Goal: Book appointment/travel/reservation

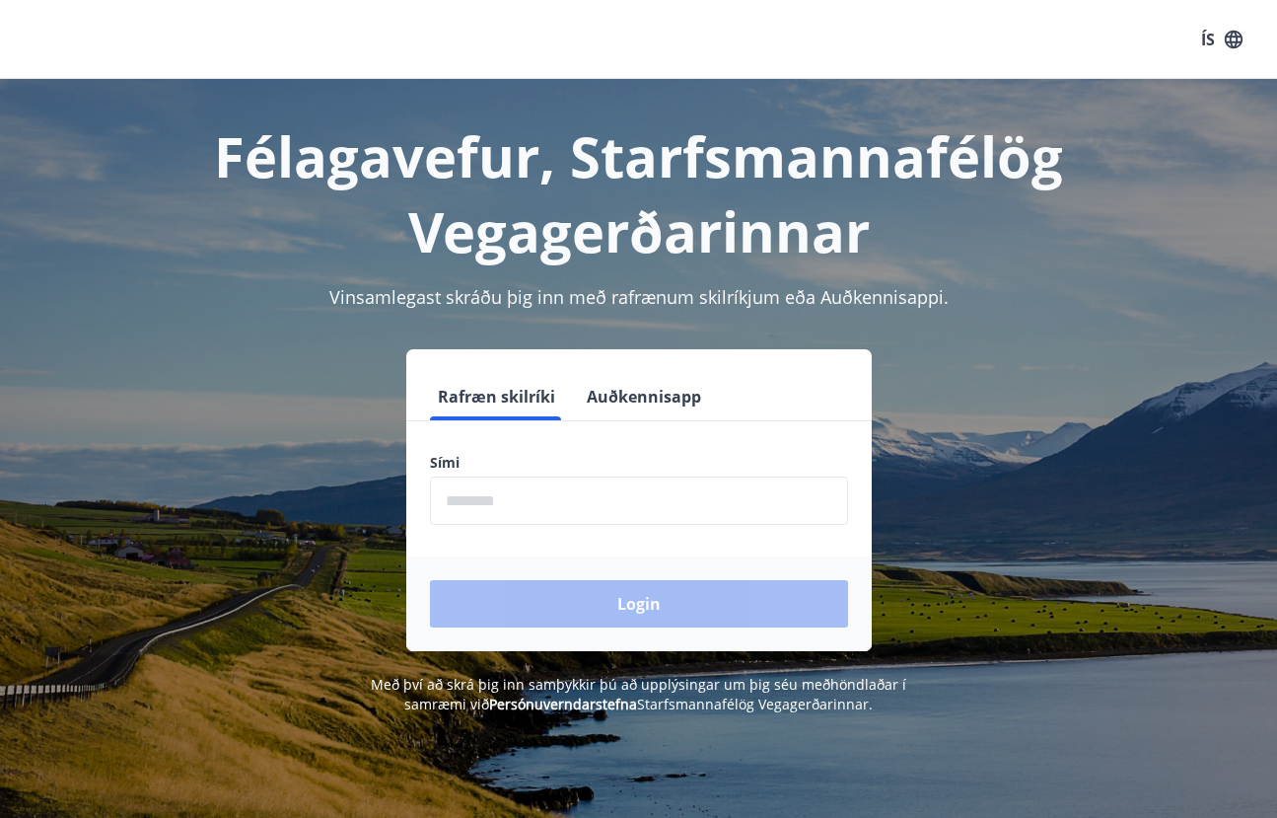
click at [517, 487] on input "phone" at bounding box center [639, 500] width 418 height 48
type input "********"
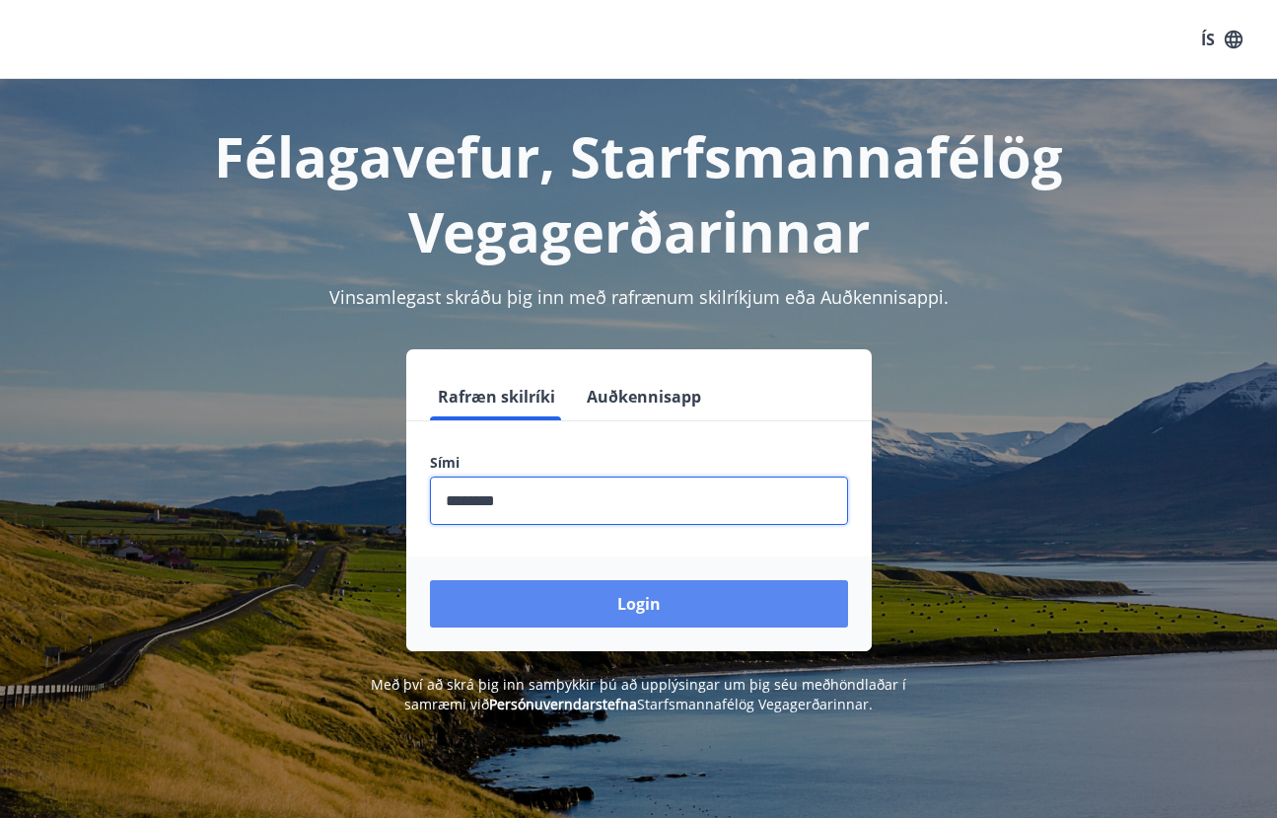
click at [586, 613] on button "Login" at bounding box center [639, 603] width 418 height 47
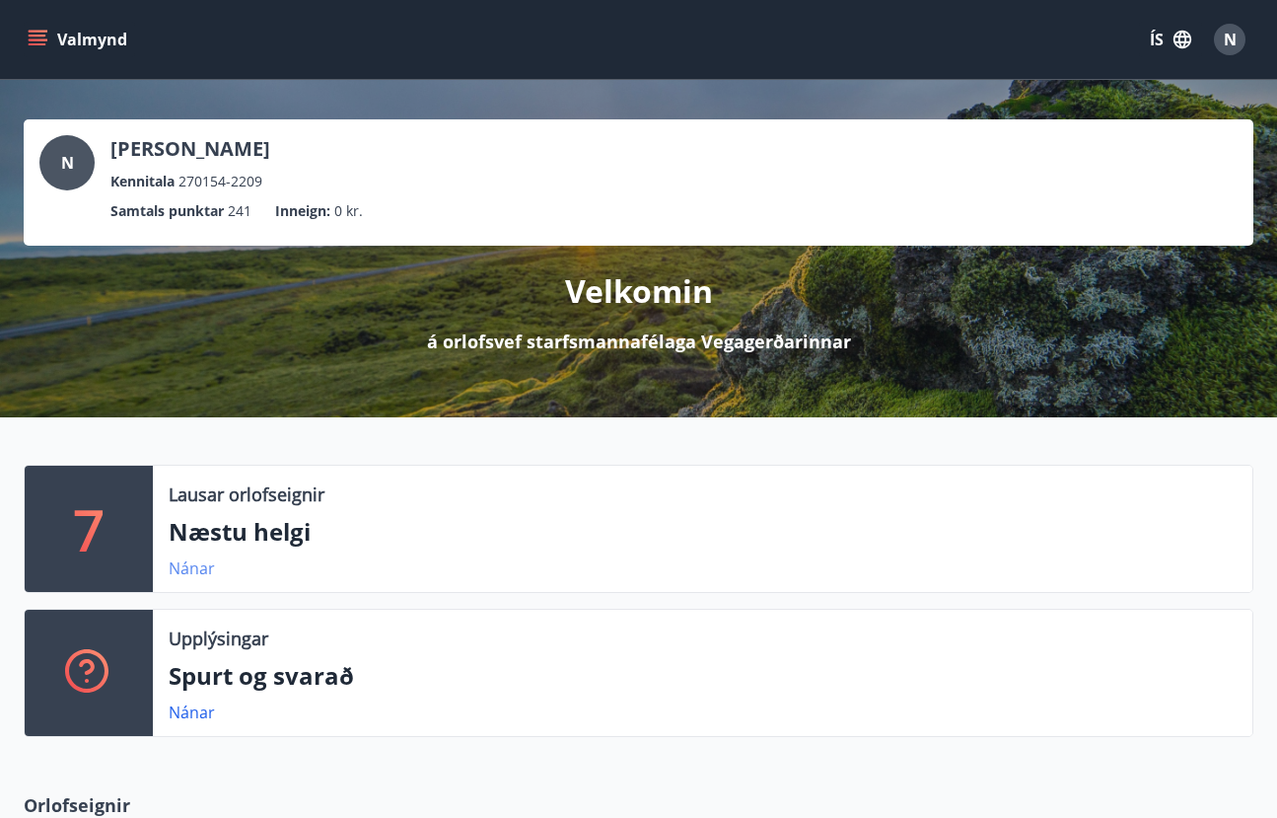
click at [199, 566] on link "Nánar" at bounding box center [192, 568] width 46 height 22
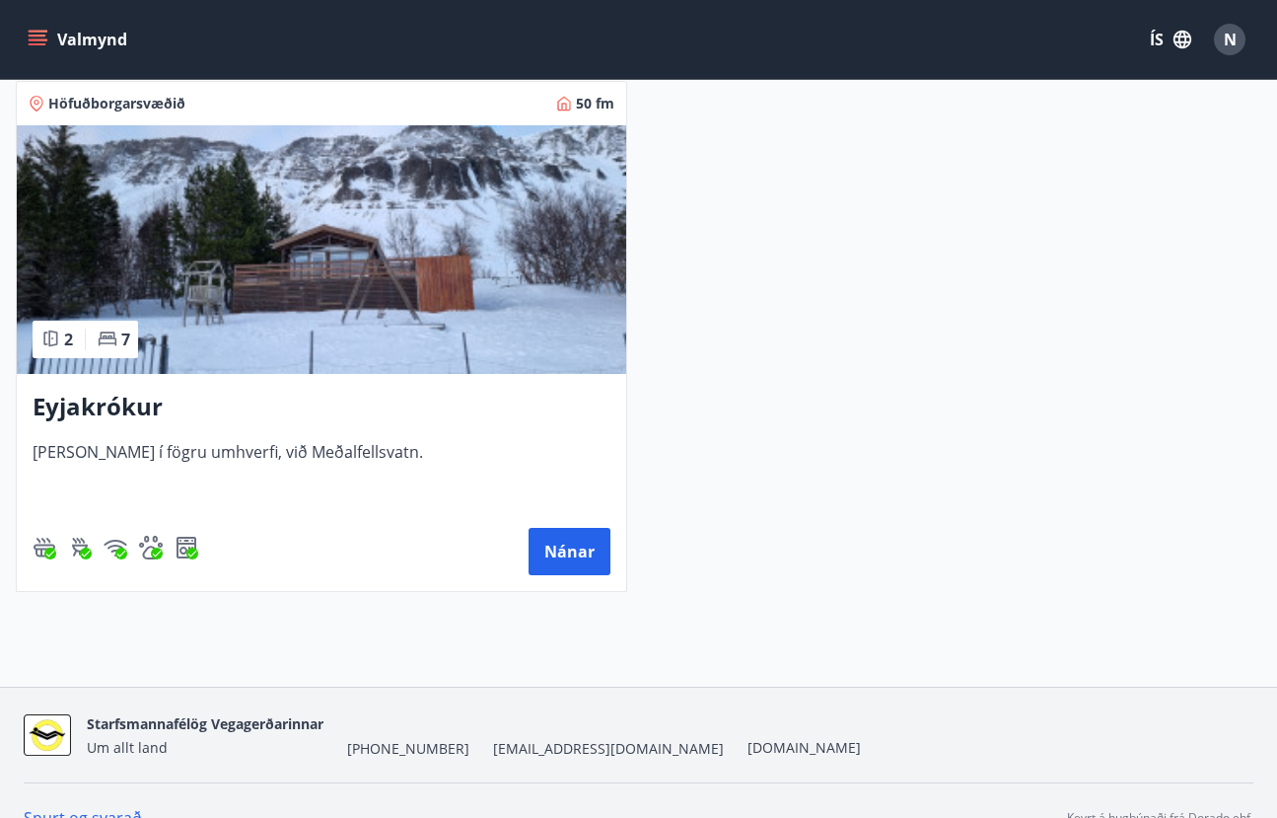
scroll to position [2042, 0]
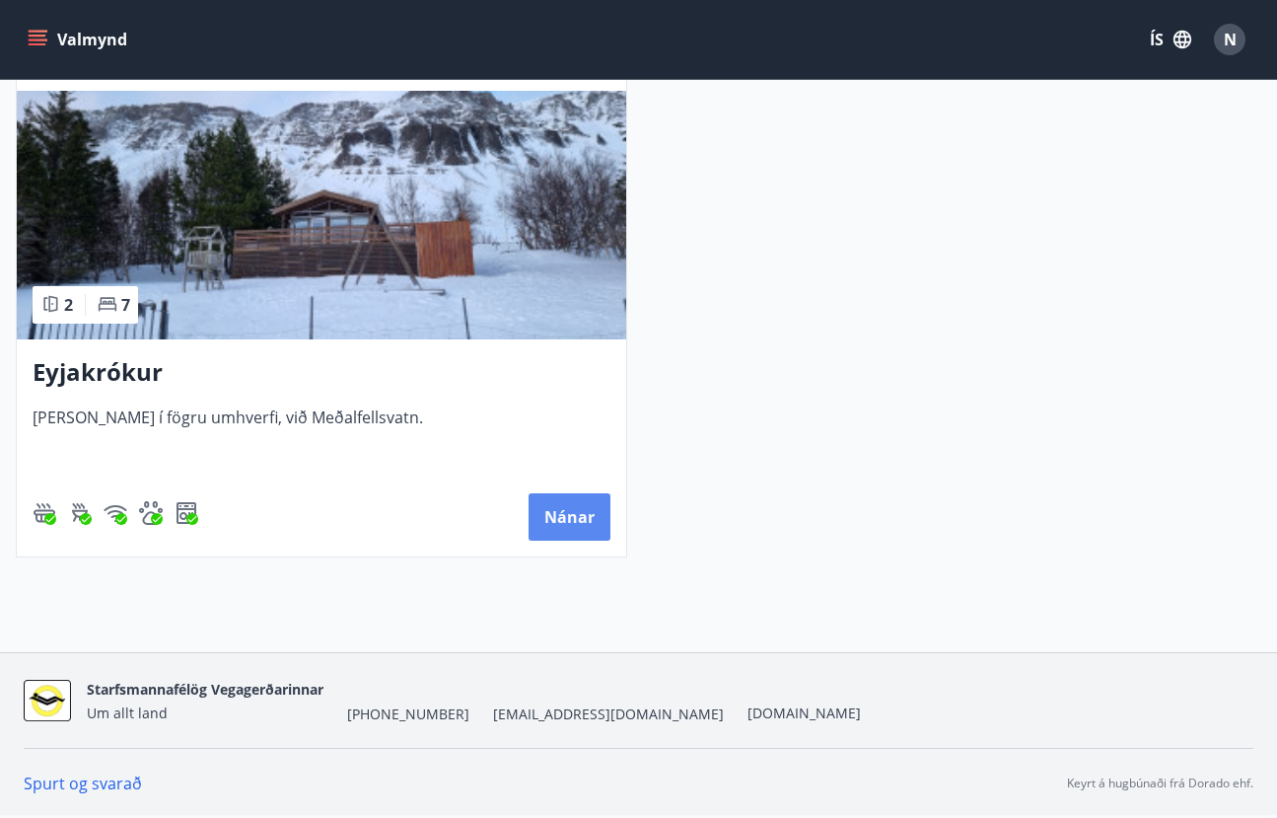
click at [560, 509] on button "Nánar" at bounding box center [570, 516] width 82 height 47
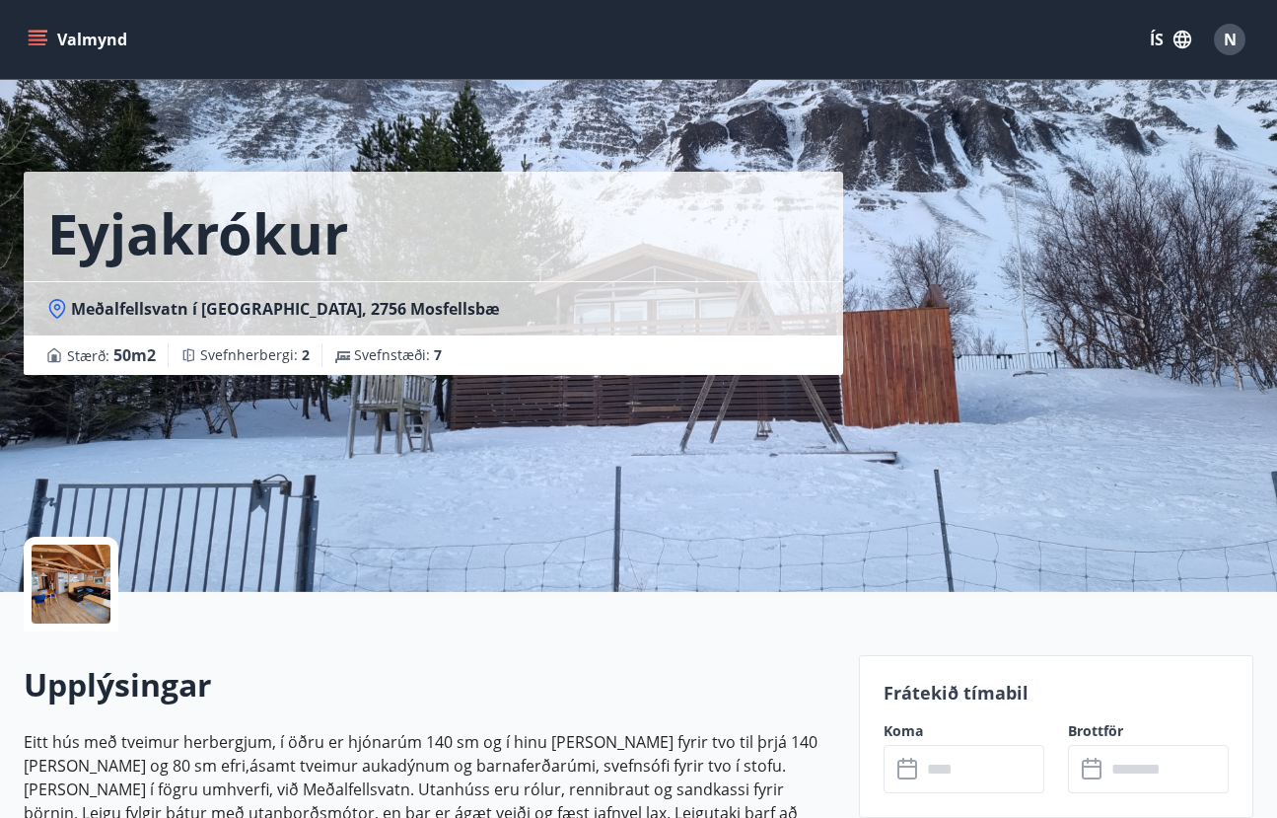
click at [957, 694] on p "Frátekið tímabil" at bounding box center [1056, 693] width 345 height 26
click at [41, 36] on icon "menu" at bounding box center [38, 36] width 18 height 2
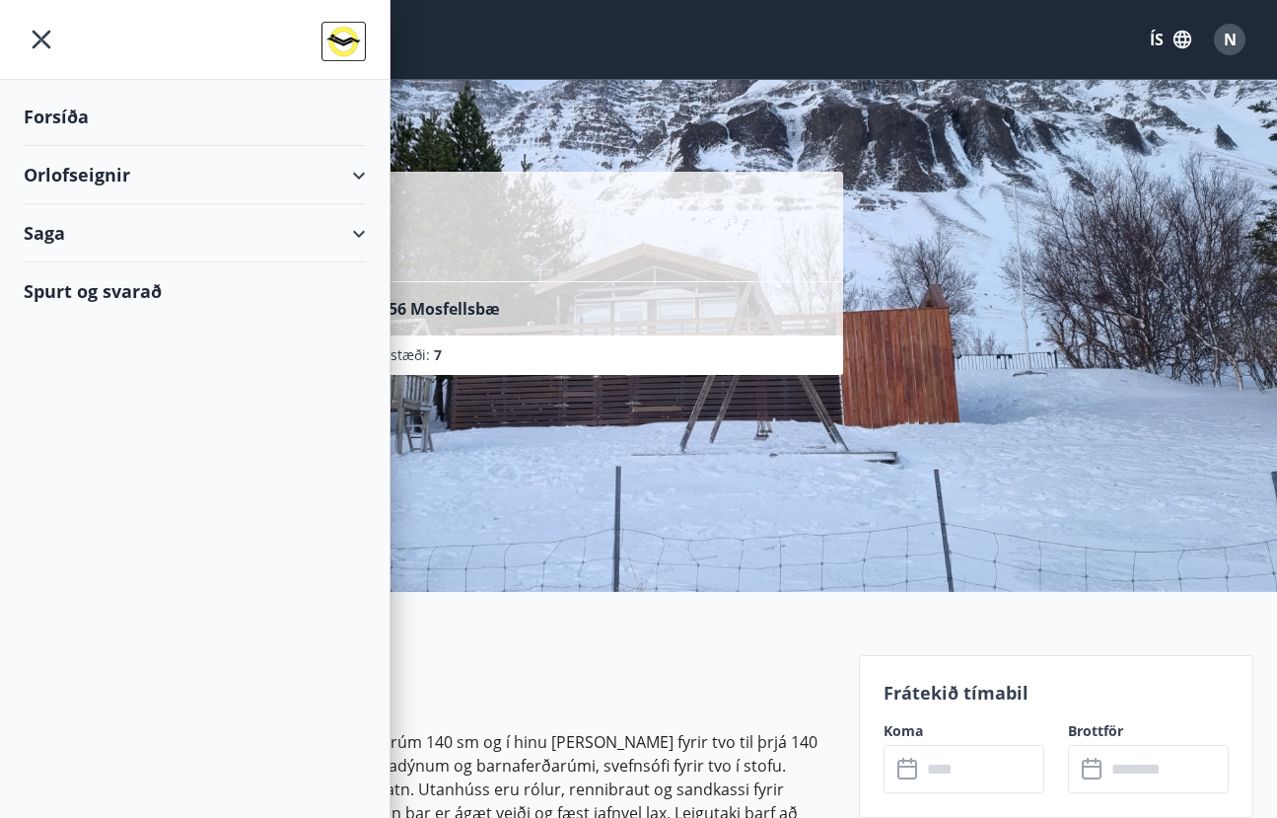
click at [87, 179] on div "Orlofseignir" at bounding box center [195, 175] width 342 height 58
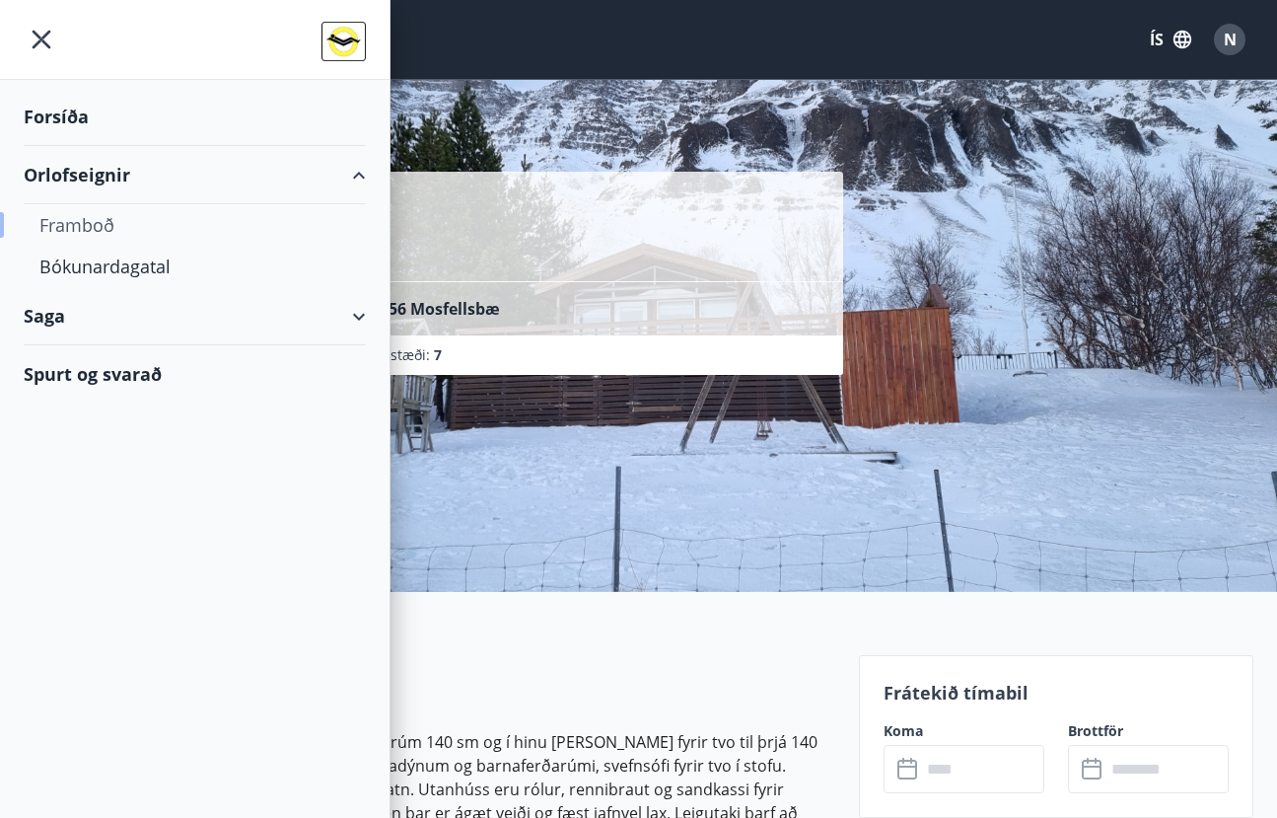
click at [95, 227] on div "Framboð" at bounding box center [194, 224] width 311 height 41
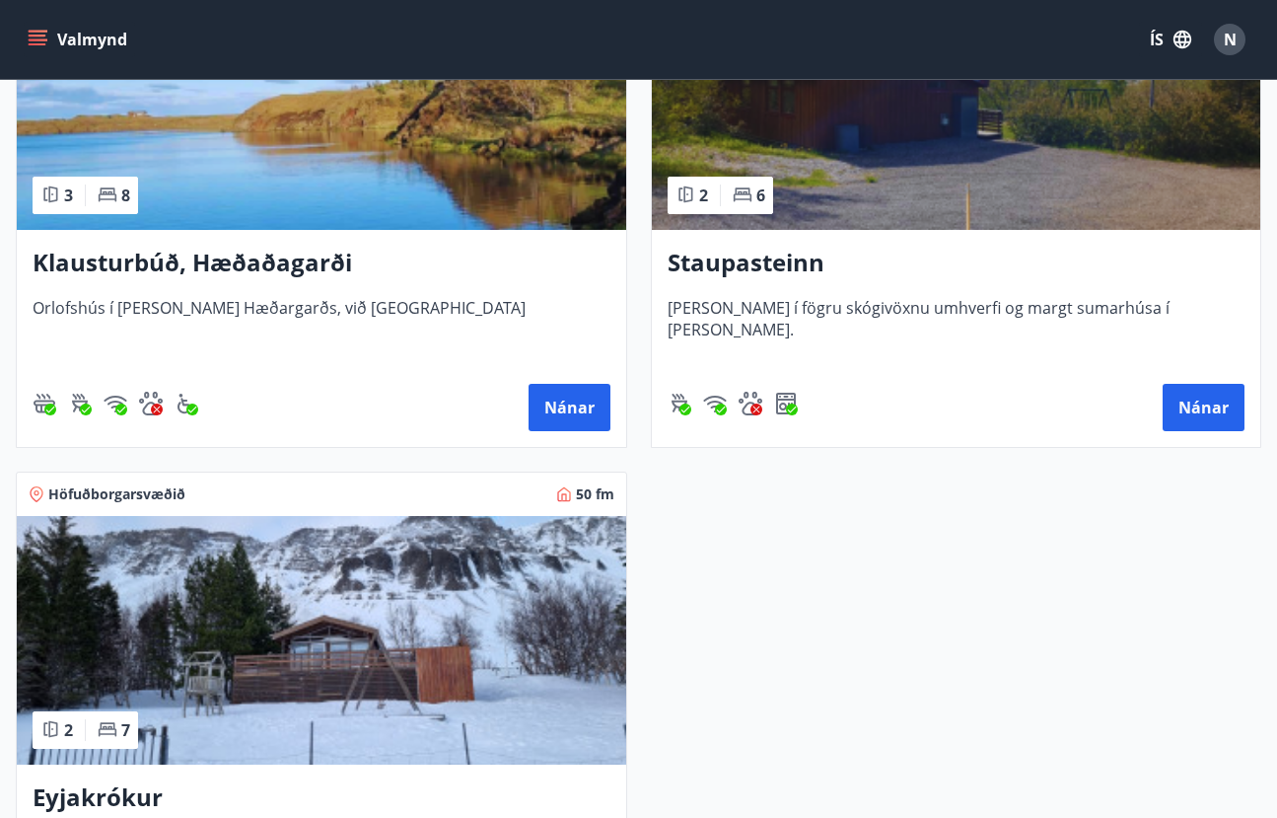
scroll to position [2367, 0]
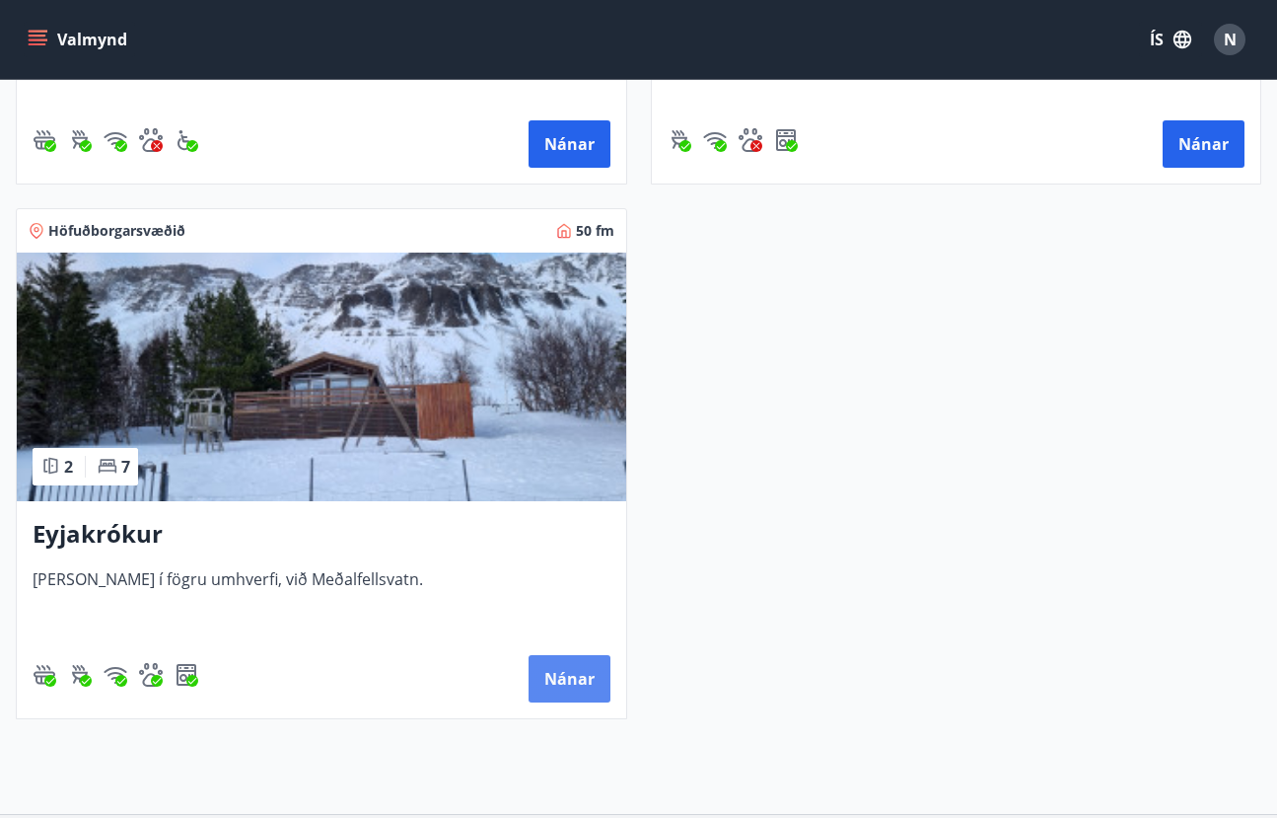
click at [568, 684] on button "Nánar" at bounding box center [570, 678] width 82 height 47
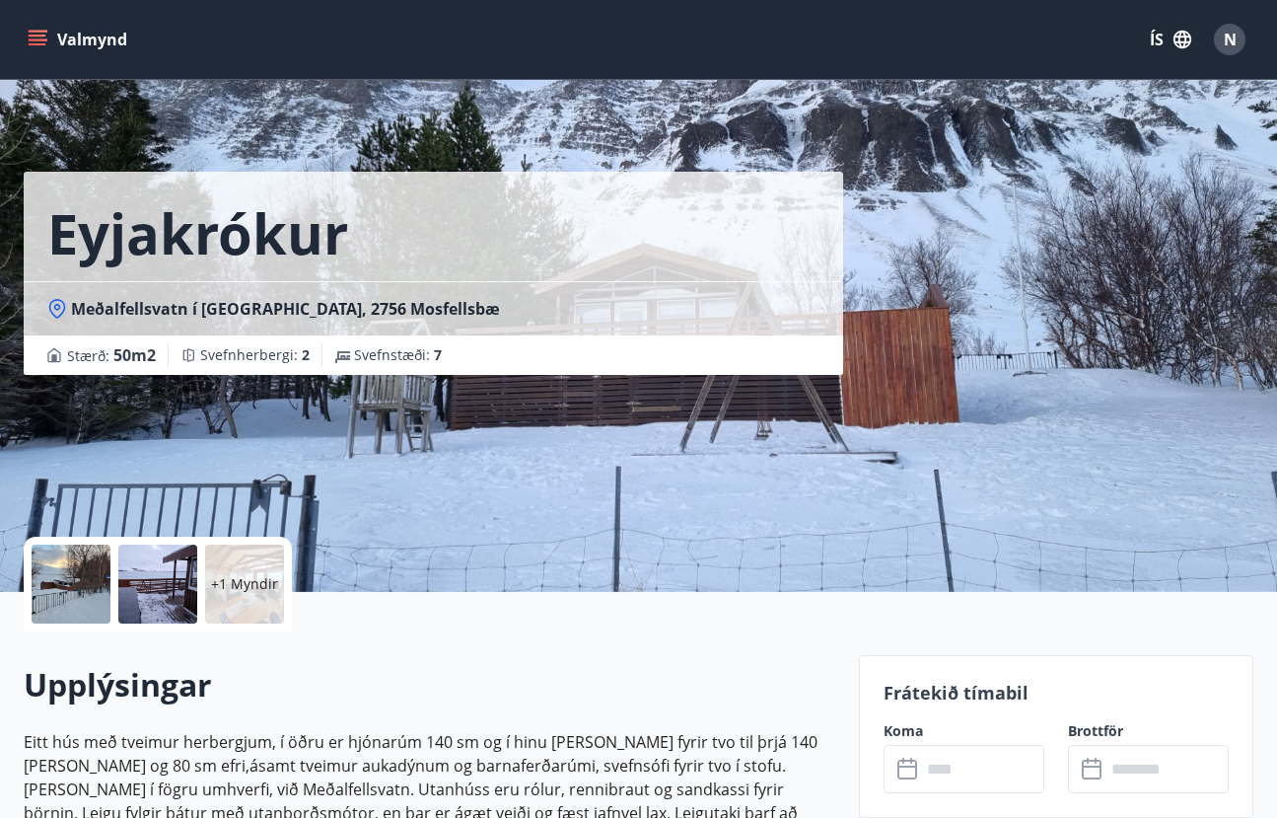
click at [41, 32] on icon "menu" at bounding box center [40, 32] width 22 height 2
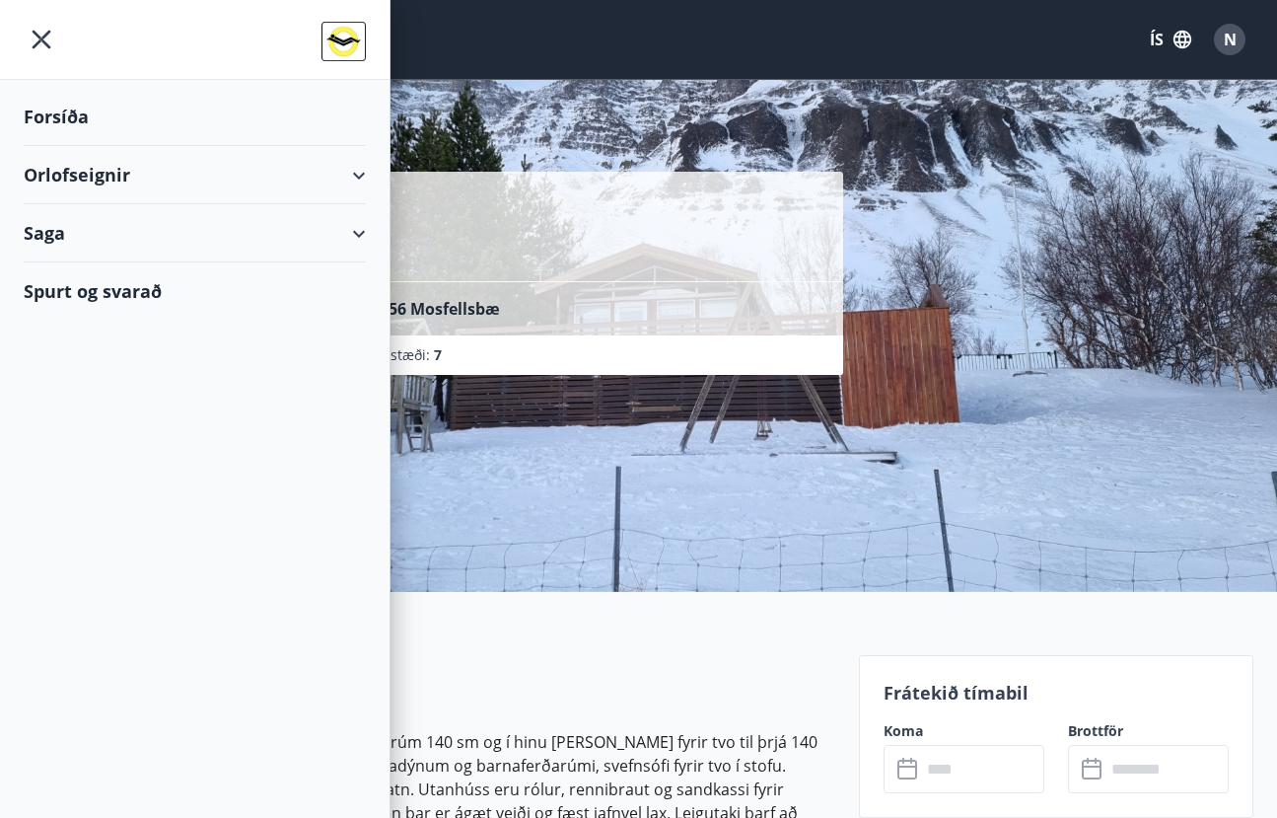
click at [363, 176] on div "Orlofseignir" at bounding box center [195, 175] width 342 height 58
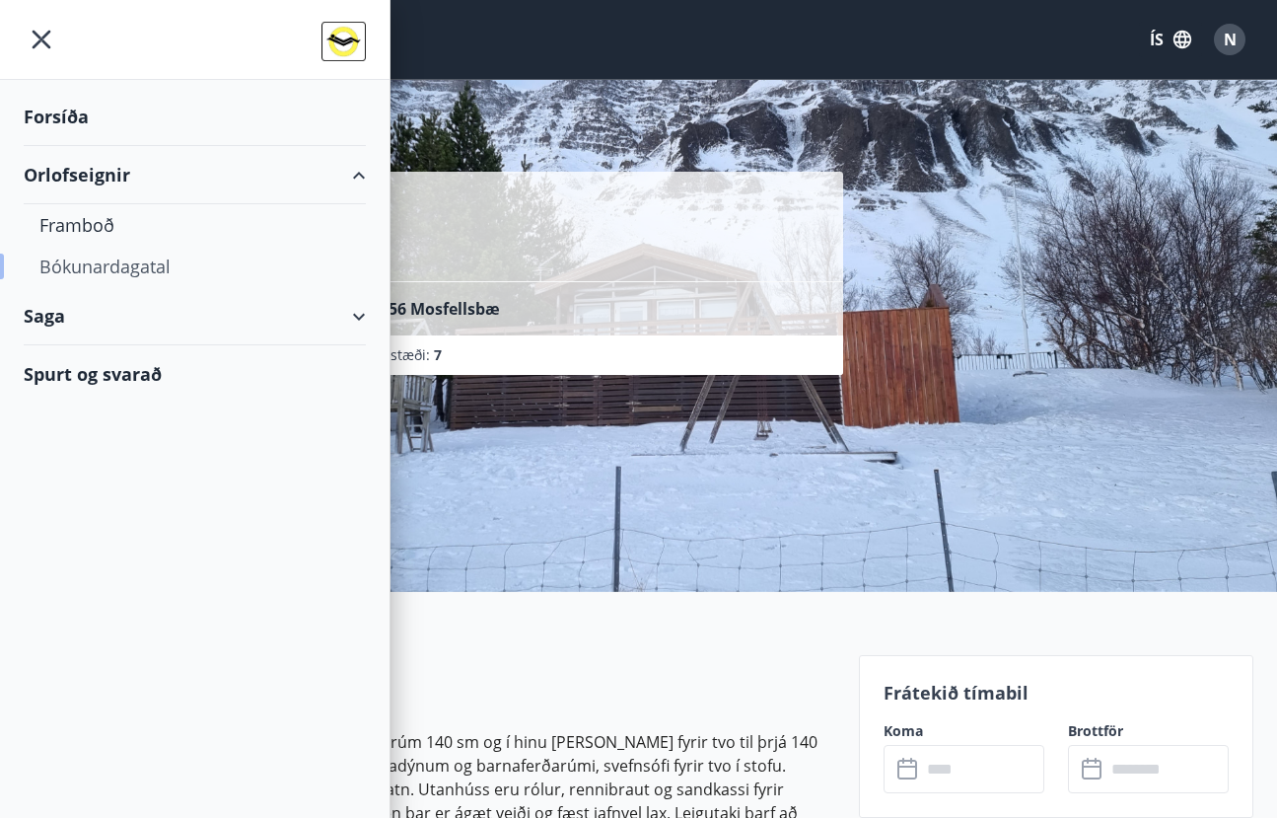
click at [150, 272] on div "Bókunardagatal" at bounding box center [194, 266] width 311 height 41
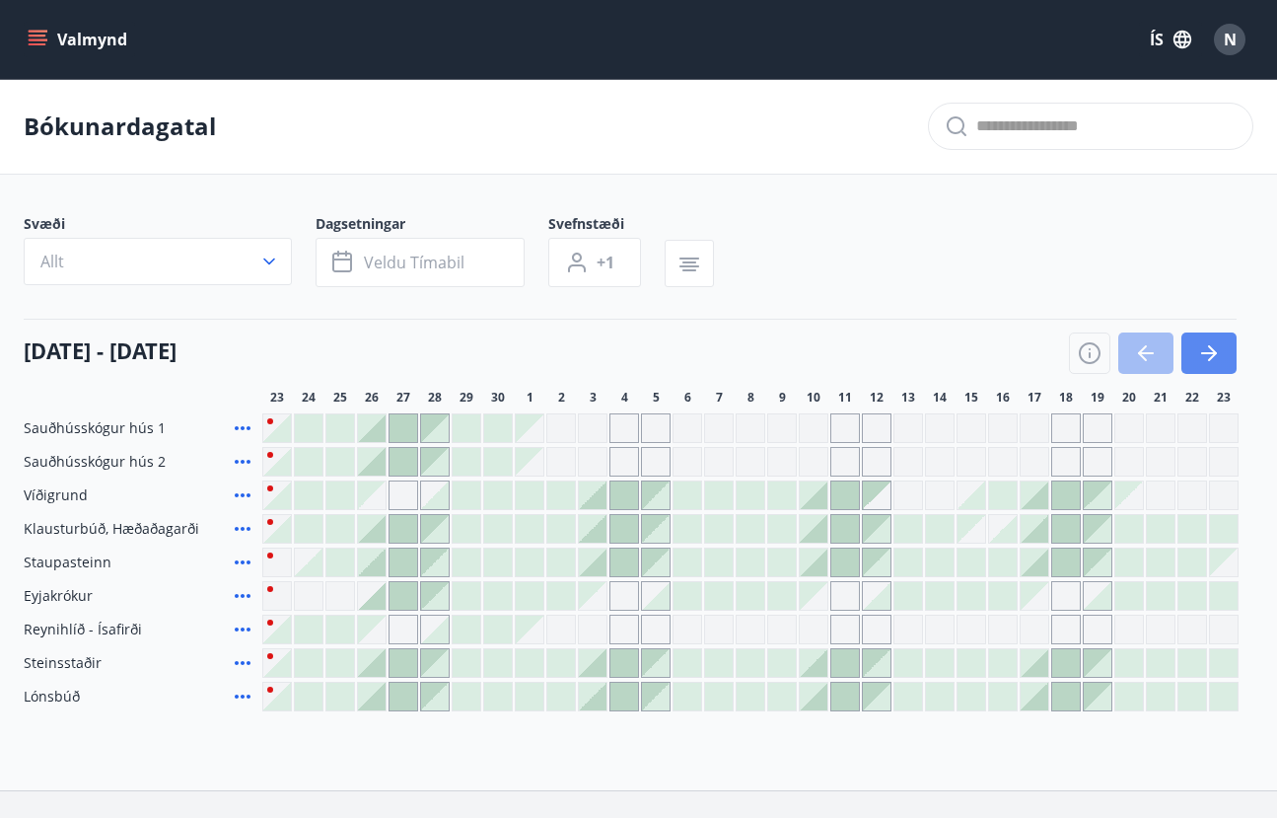
click at [1217, 349] on icon "button" at bounding box center [1209, 353] width 24 height 24
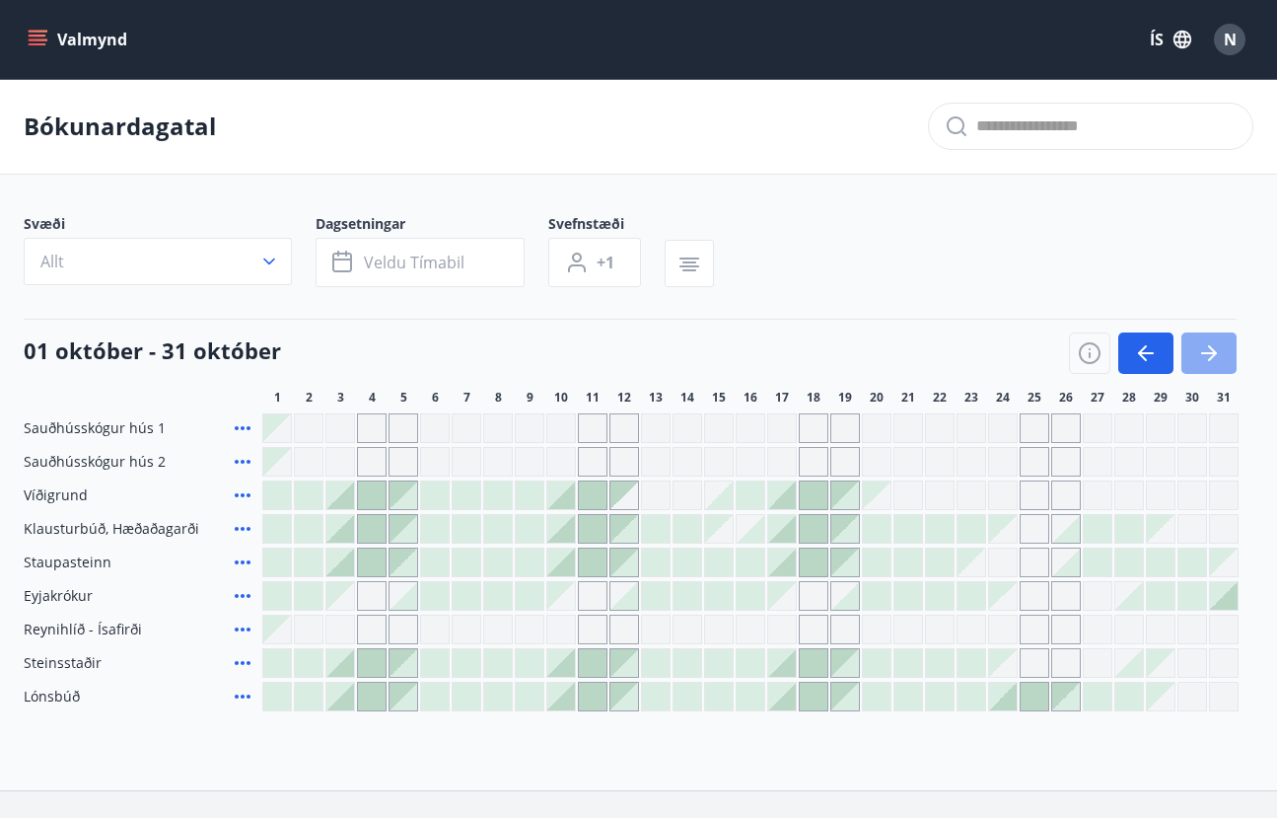
click at [1217, 349] on icon "button" at bounding box center [1209, 353] width 24 height 24
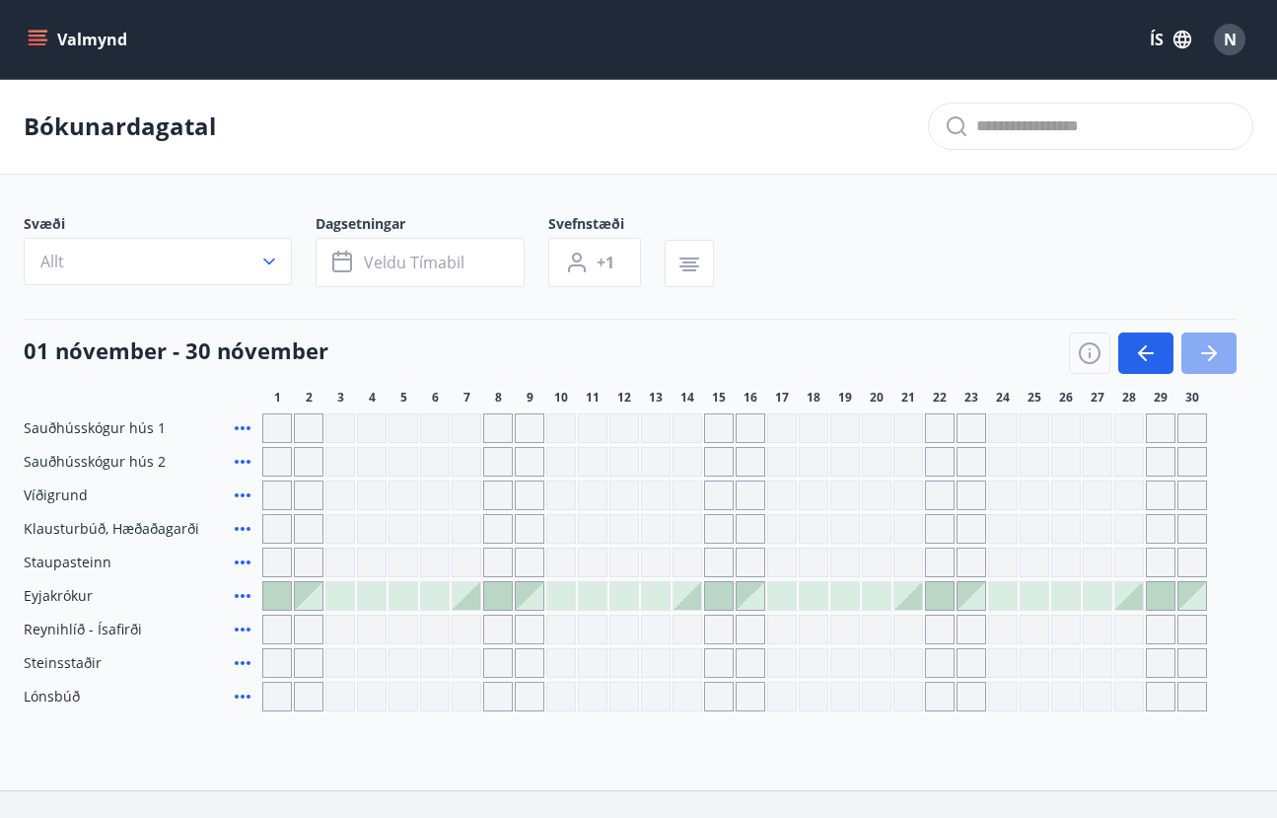
click at [1217, 349] on icon "button" at bounding box center [1209, 353] width 24 height 24
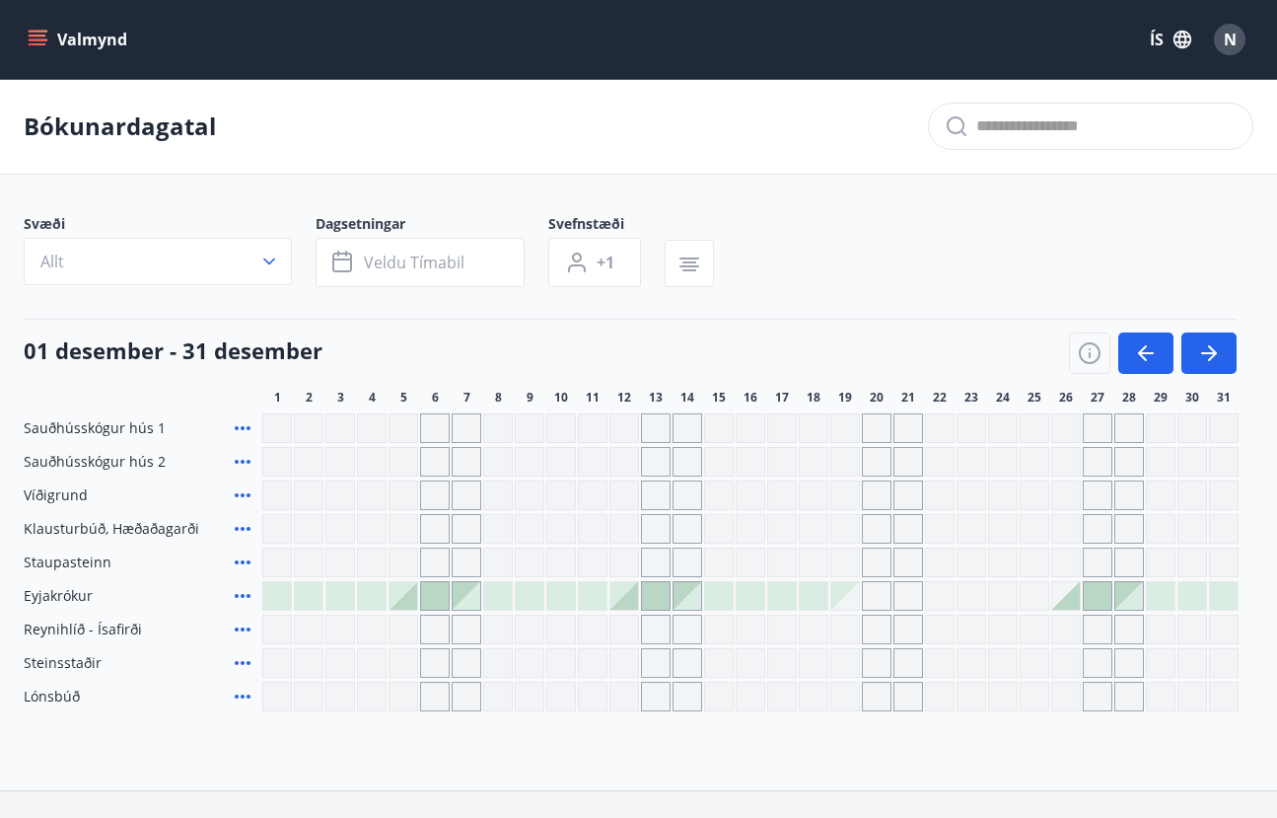
click at [978, 598] on div "Gráir dagar eru ekki bókanlegir" at bounding box center [972, 596] width 30 height 30
click at [878, 594] on div "Gráir dagar eru ekki bókanlegir" at bounding box center [877, 596] width 30 height 30
click at [746, 592] on div at bounding box center [751, 596] width 28 height 28
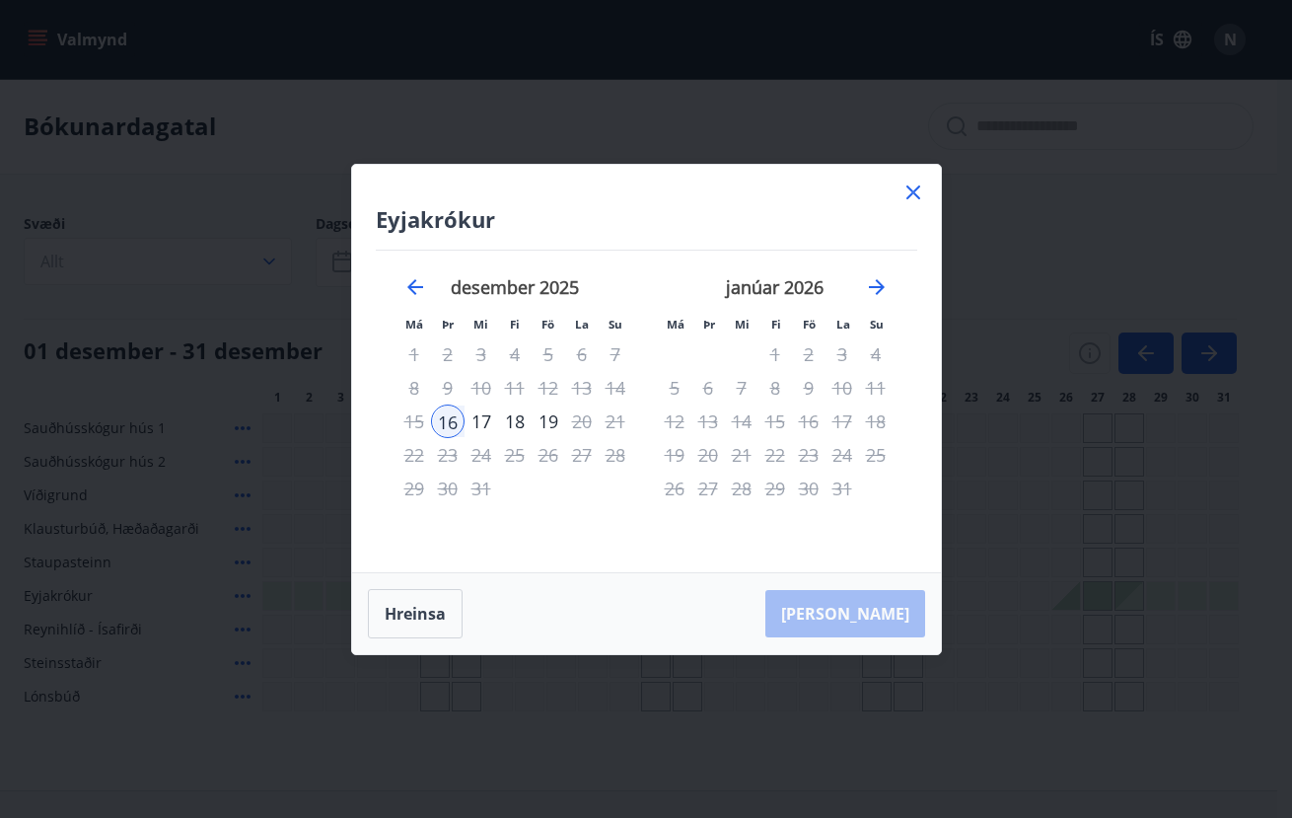
click at [582, 426] on div "20" at bounding box center [582, 421] width 34 height 34
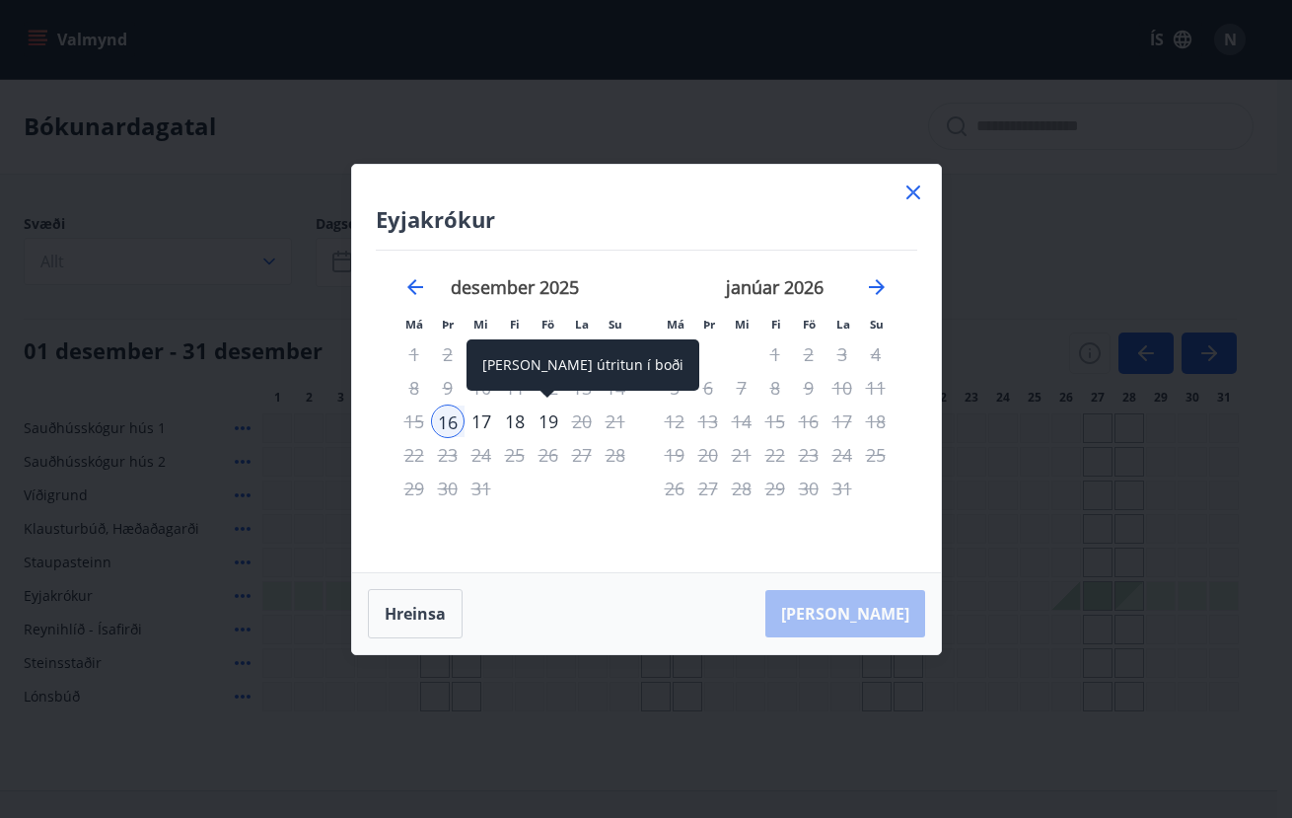
click at [552, 420] on div "19" at bounding box center [549, 421] width 34 height 34
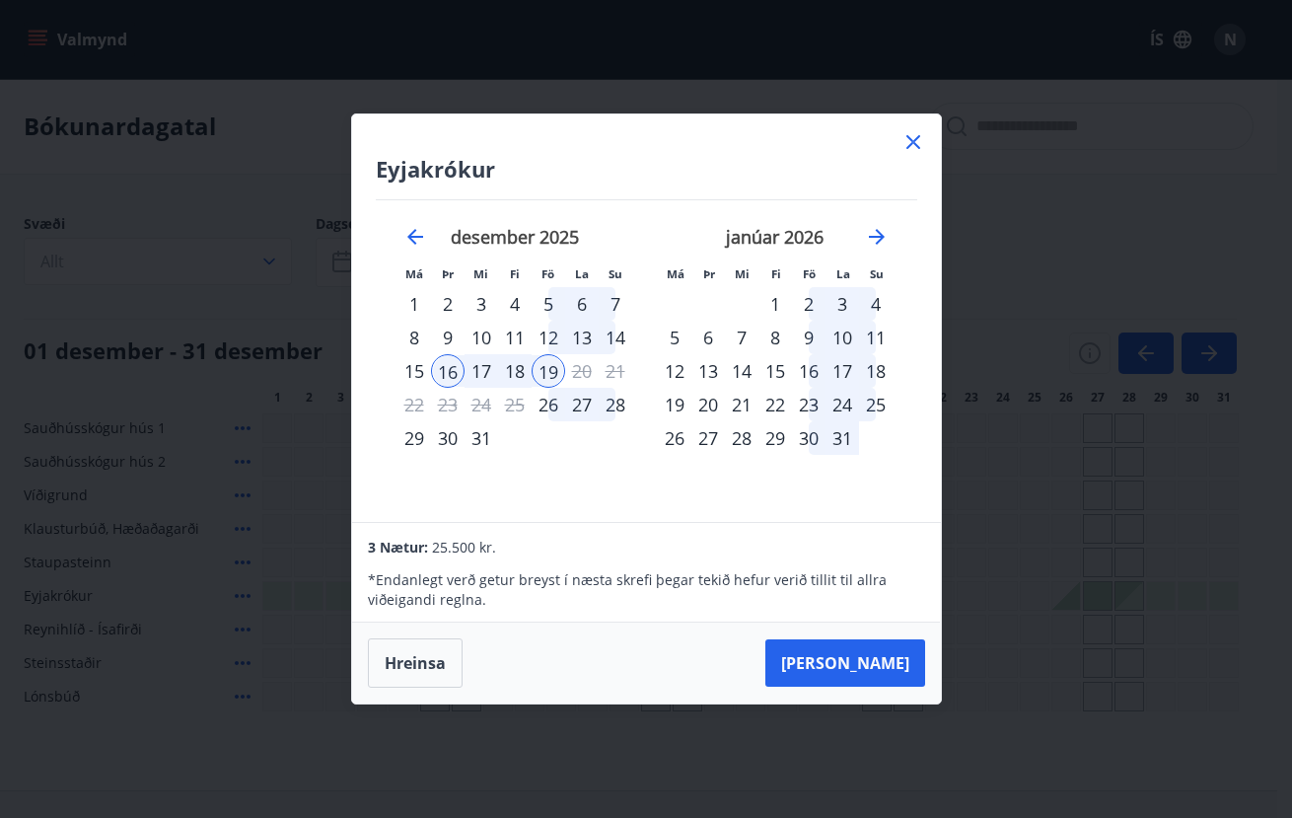
click at [915, 142] on icon at bounding box center [913, 142] width 24 height 24
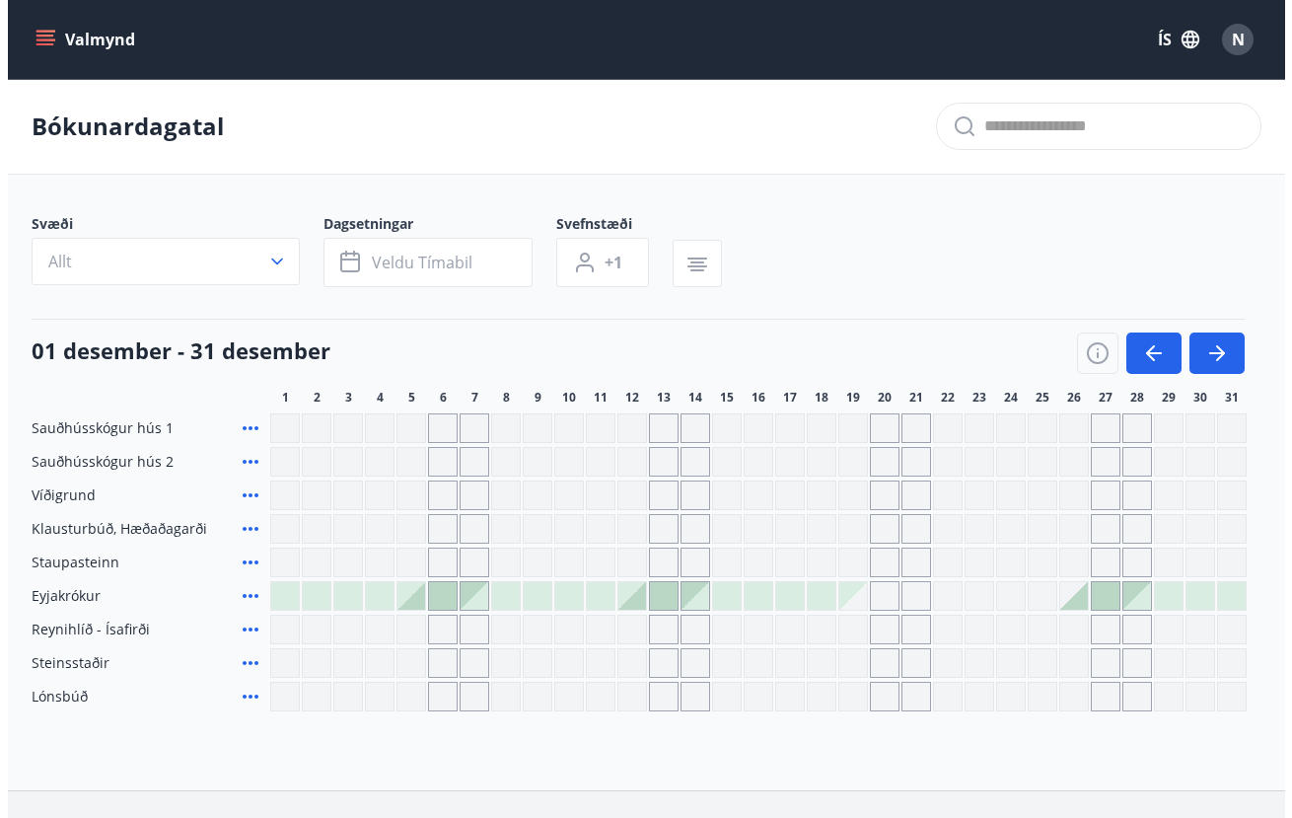
scroll to position [138, 0]
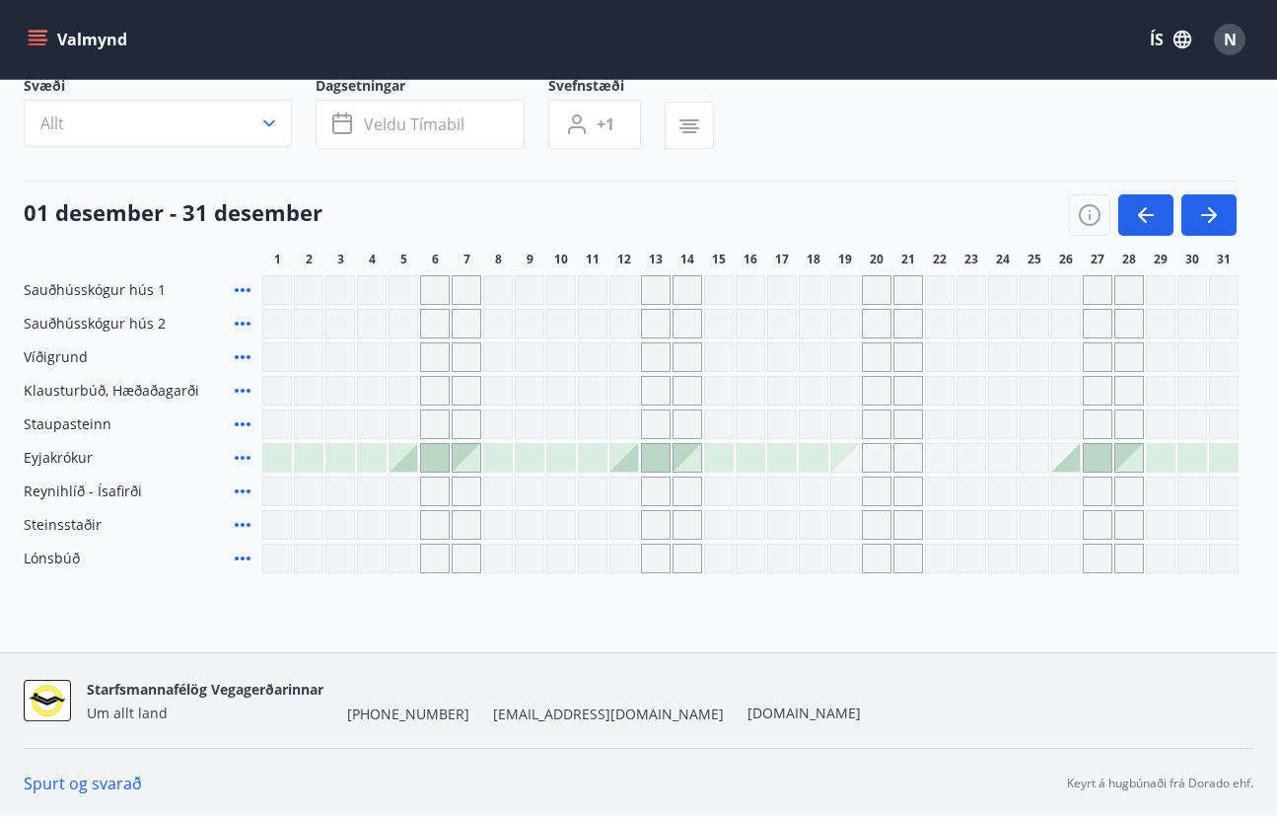
click at [943, 696] on nav "Starfsmannafélög Vegagerðarinnar Um allt land [PHONE_NUMBER] [EMAIL_ADDRESS][DO…" at bounding box center [639, 700] width 1230 height 47
click at [243, 462] on icon at bounding box center [243, 458] width 24 height 24
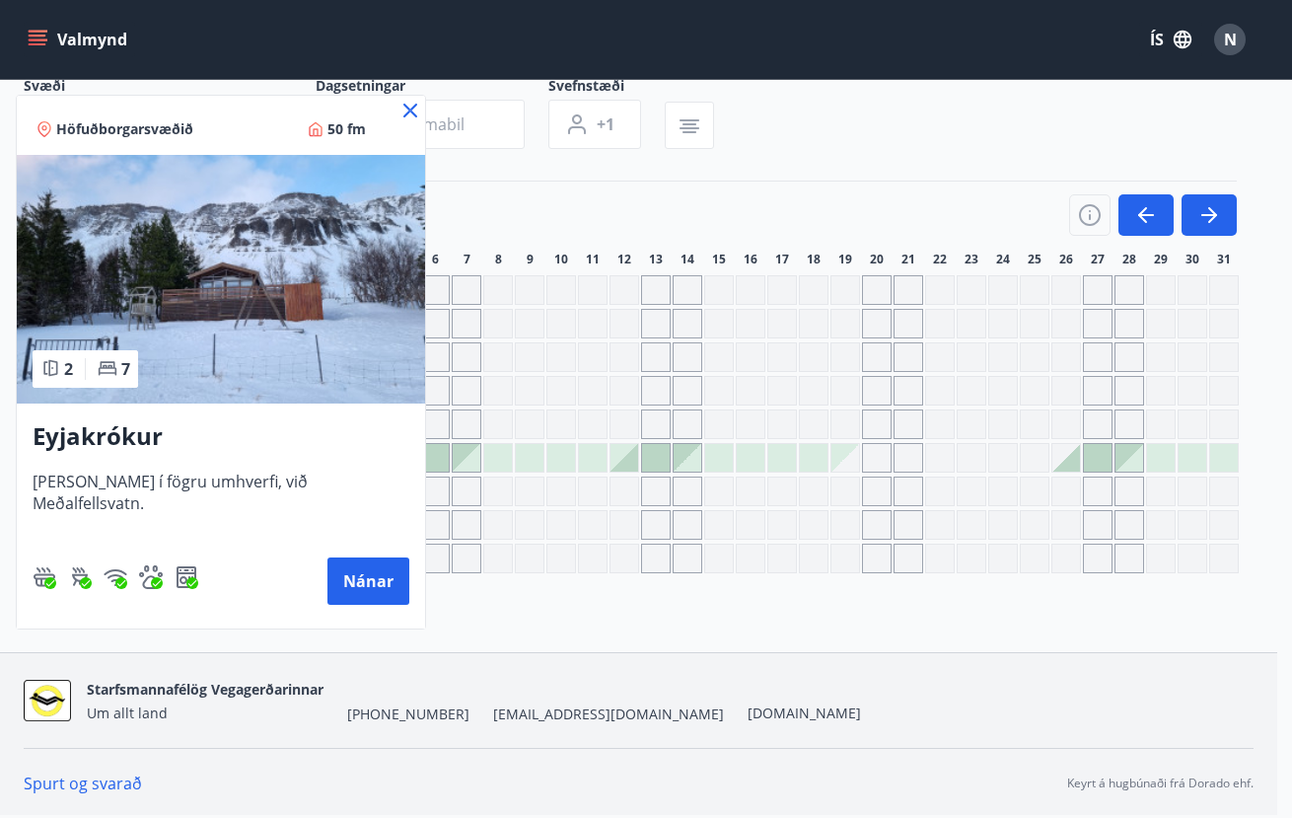
click at [1014, 458] on div at bounding box center [646, 409] width 1292 height 818
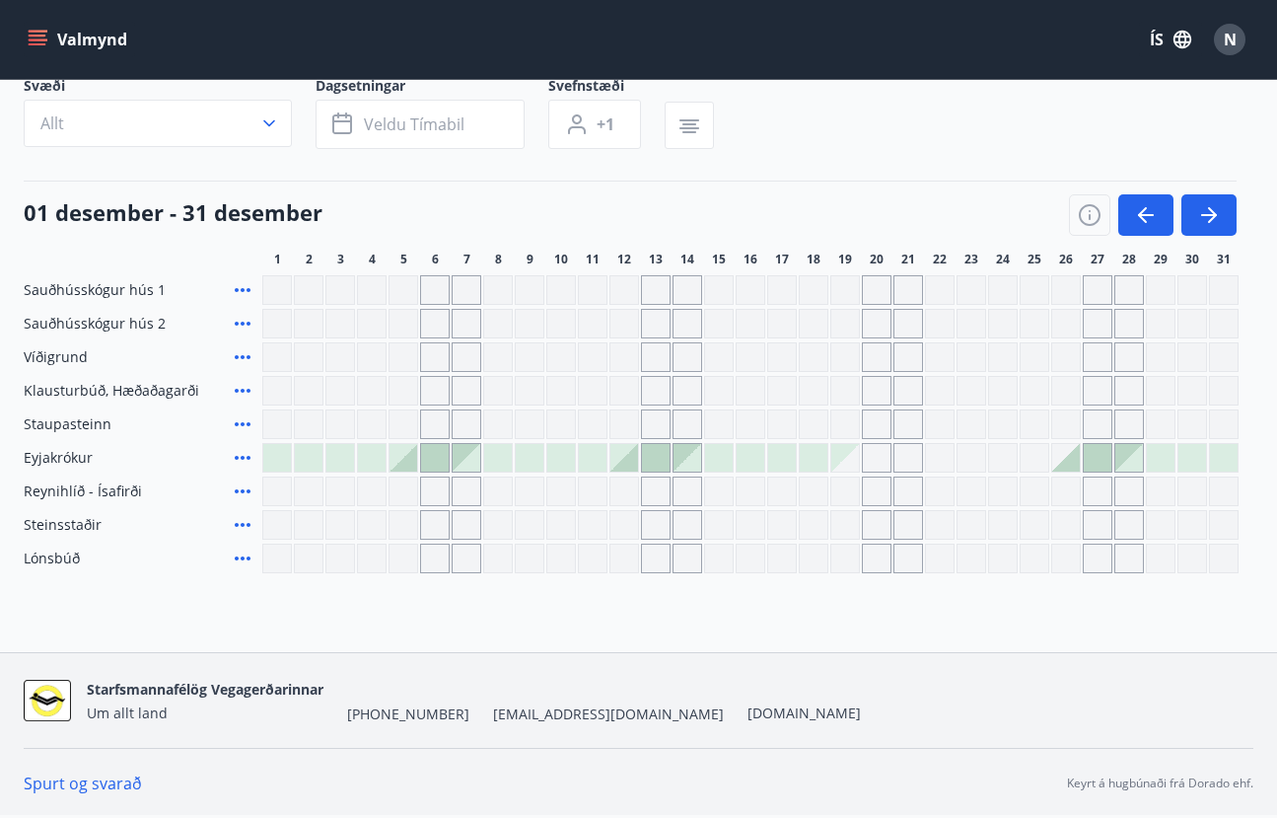
click at [1107, 458] on div at bounding box center [1098, 458] width 28 height 28
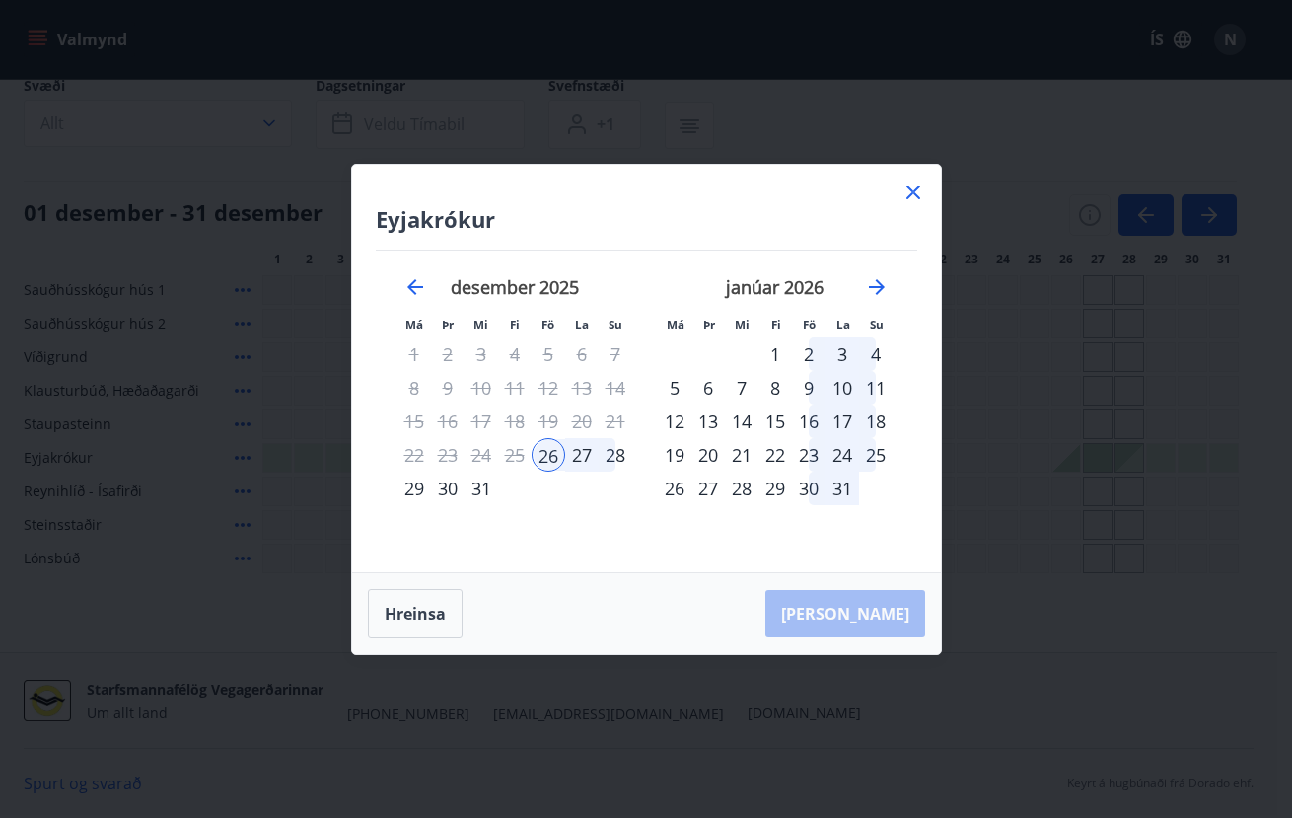
click at [706, 481] on div "27" at bounding box center [708, 488] width 34 height 34
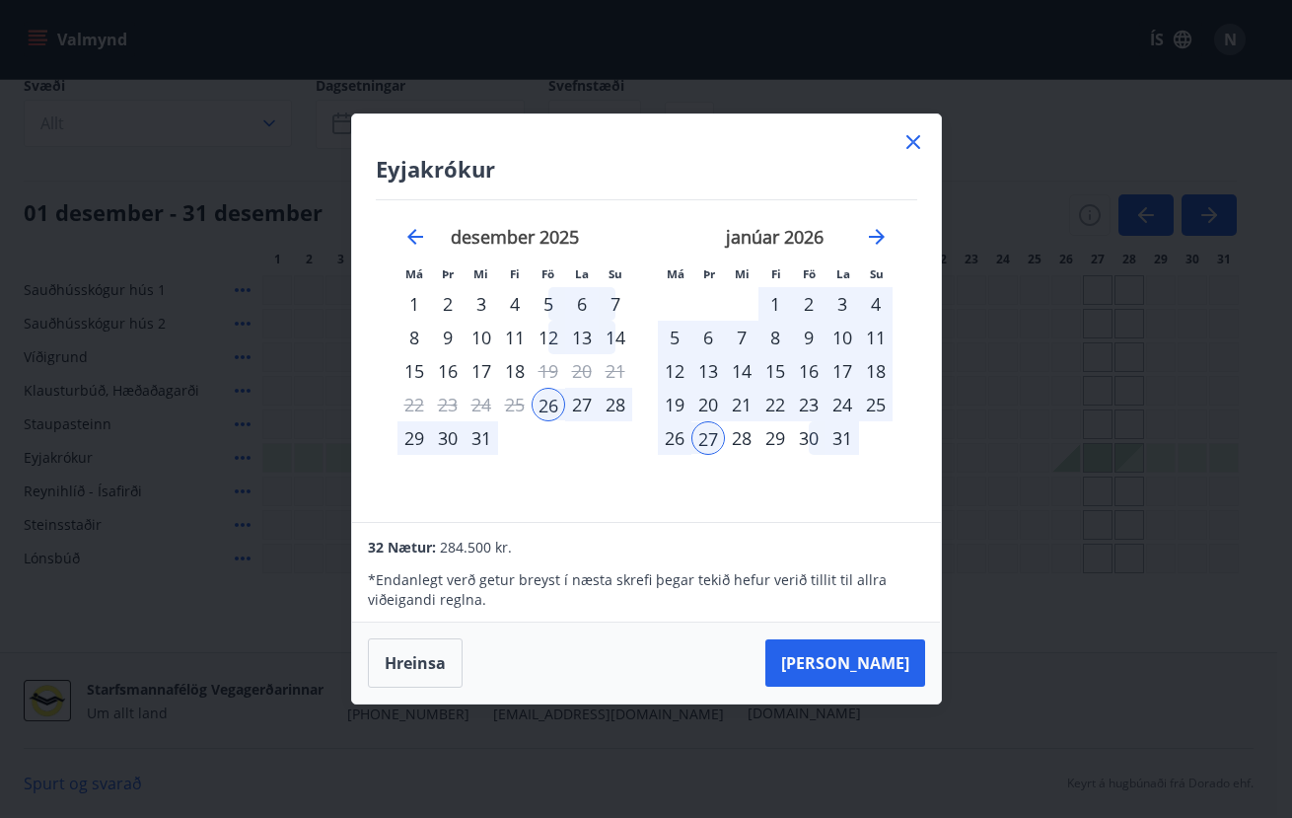
click at [578, 400] on div "27" at bounding box center [582, 405] width 34 height 34
click at [412, 651] on button "Hreinsa" at bounding box center [415, 662] width 95 height 49
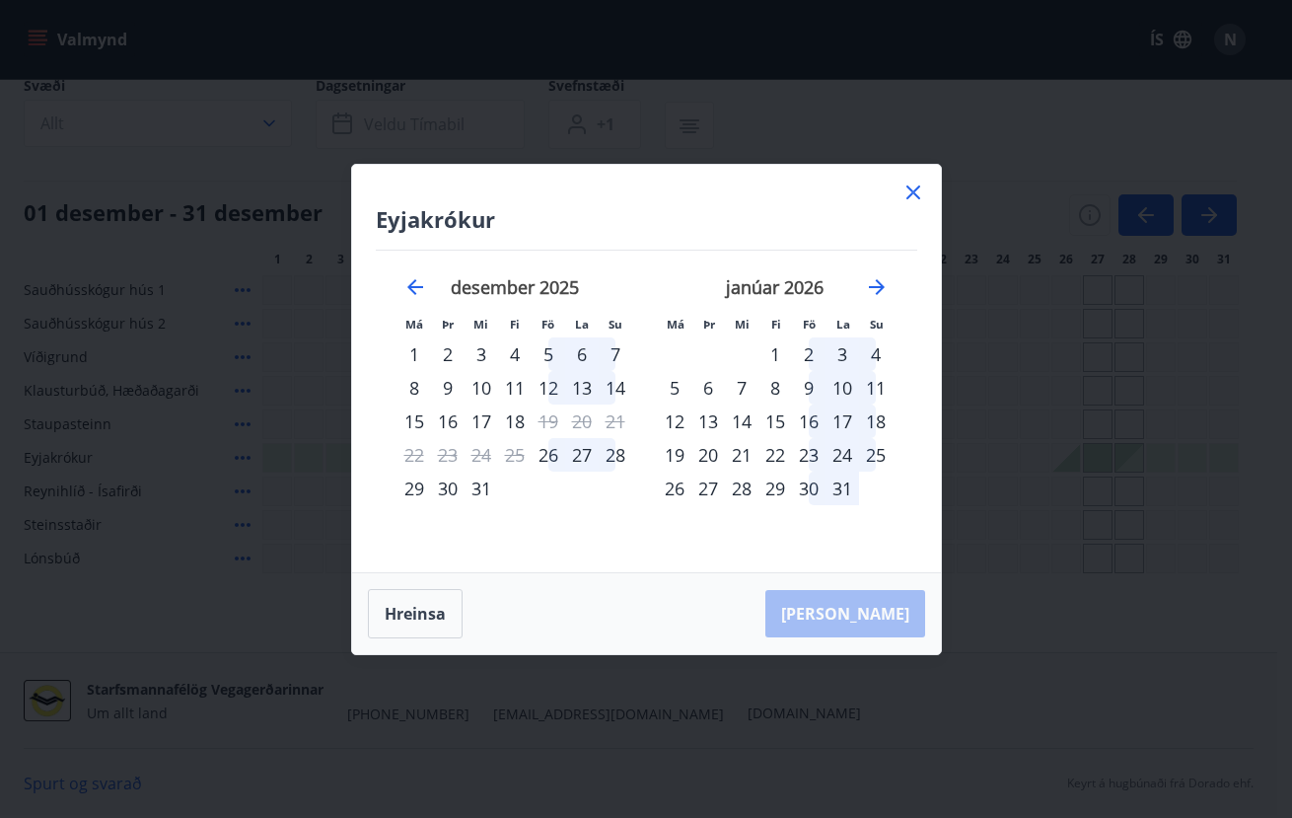
click at [913, 189] on icon at bounding box center [913, 192] width 24 height 24
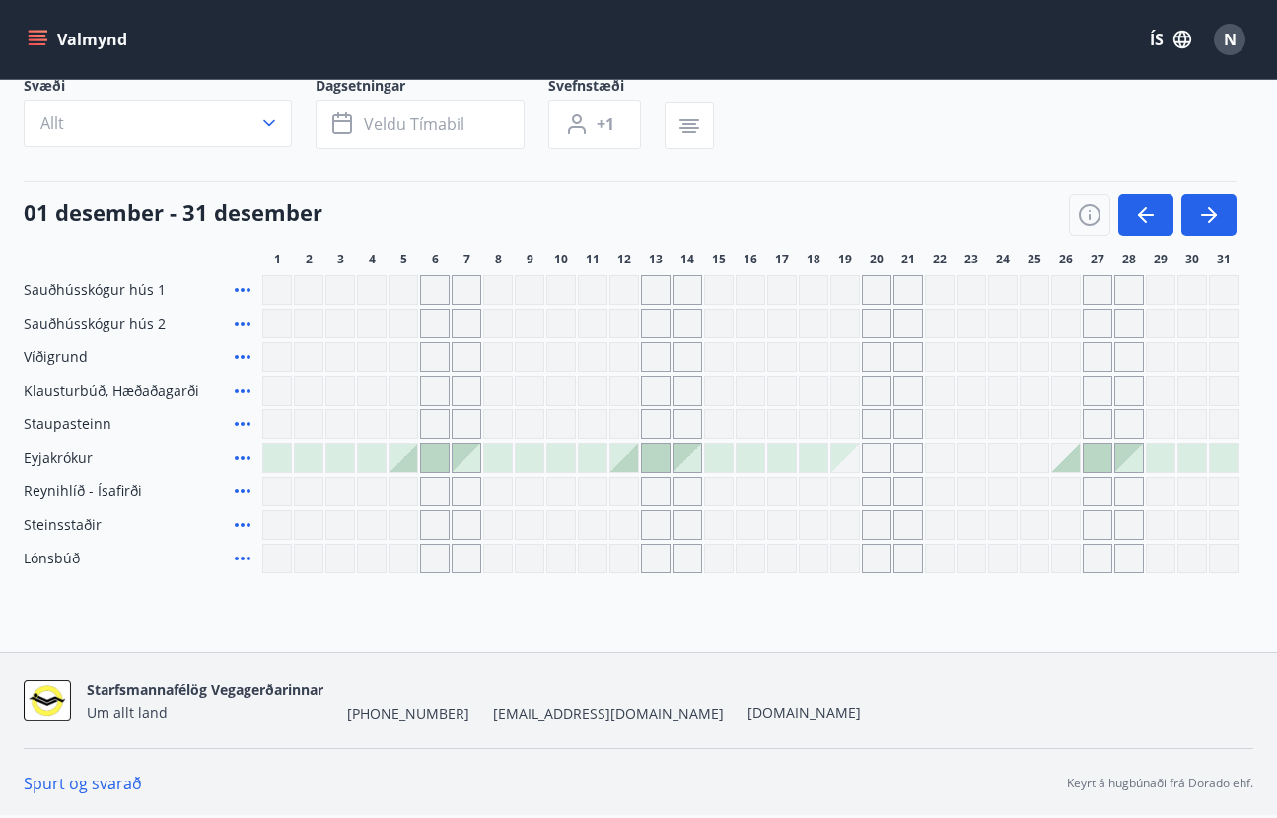
click at [1225, 39] on span "N" at bounding box center [1230, 40] width 13 height 22
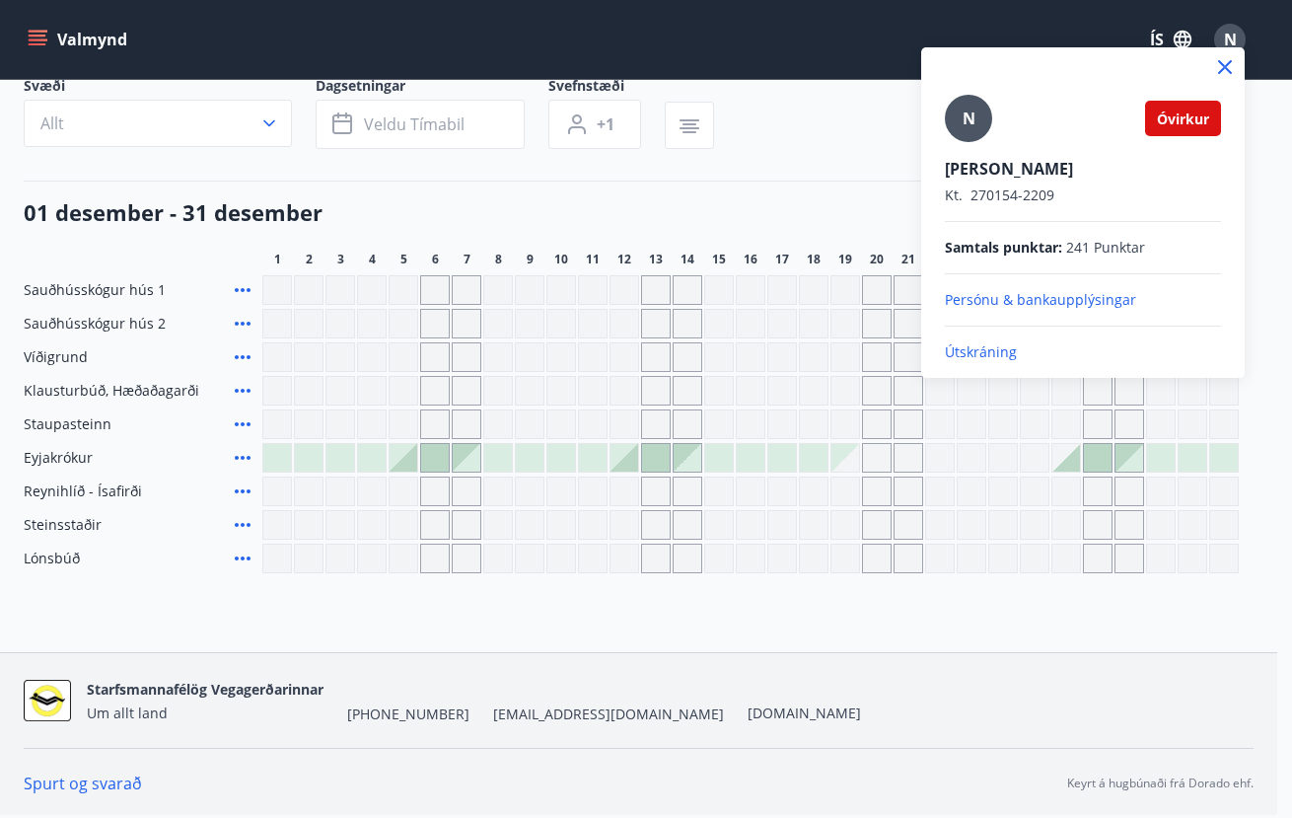
click at [1002, 351] on p "Útskráning" at bounding box center [1083, 352] width 276 height 20
